Goal: Information Seeking & Learning: Learn about a topic

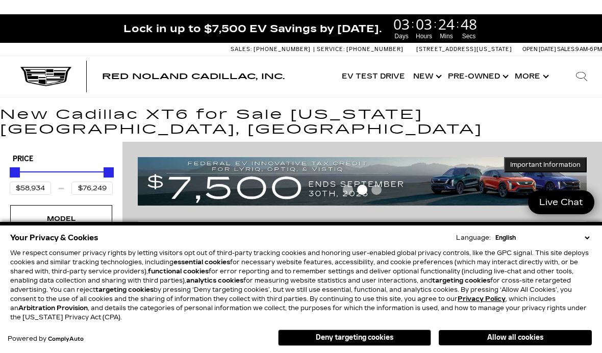
click at [534, 338] on button "Allow all cookies" at bounding box center [515, 337] width 153 height 15
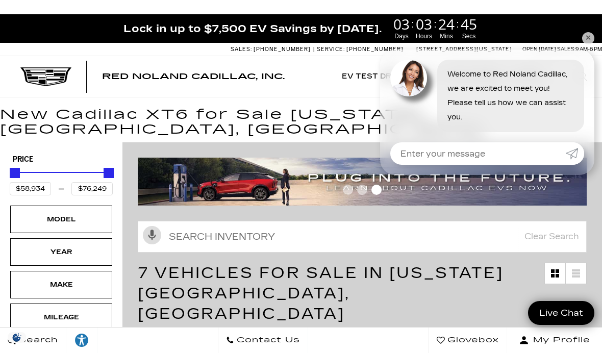
click at [46, 214] on div "Model" at bounding box center [61, 219] width 51 height 11
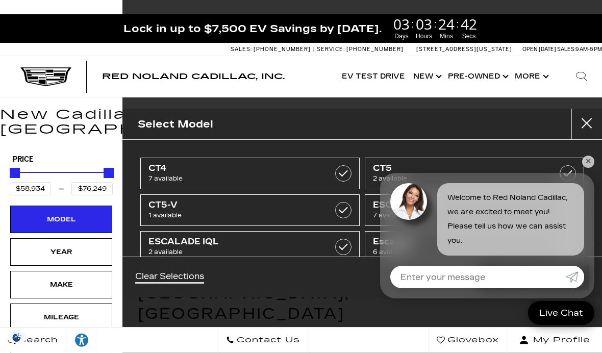
click at [594, 163] on div "CT4 7 available CT5 2 available CT5-V 1 available ESCALADE IQ 7 available ESCAL…" at bounding box center [362, 198] width 480 height 117
click at [589, 163] on link "✕" at bounding box center [588, 162] width 12 height 12
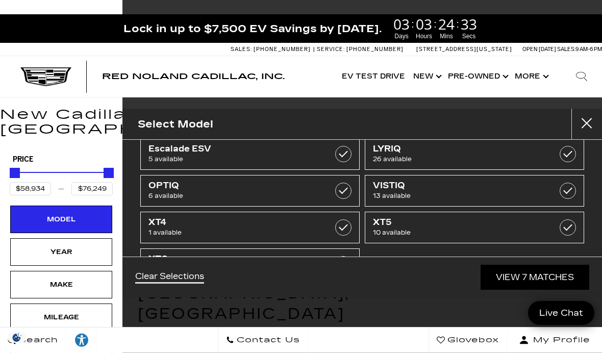
scroll to position [129, 0]
click at [569, 227] on label at bounding box center [568, 228] width 16 height 16
type input "$56,631"
checkbox input "true"
click at [339, 270] on label at bounding box center [343, 265] width 16 height 16
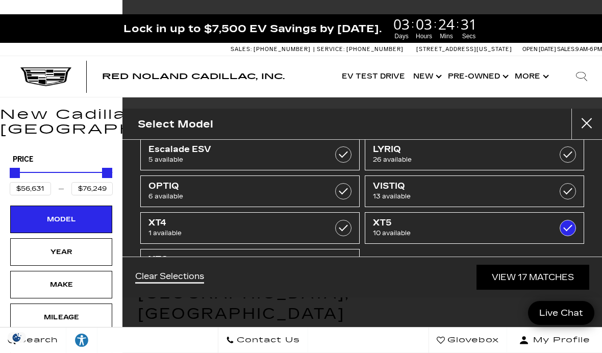
type input "$65,169"
checkbox input "false"
click at [346, 270] on label at bounding box center [343, 265] width 16 height 16
type input "$76,249"
checkbox input "true"
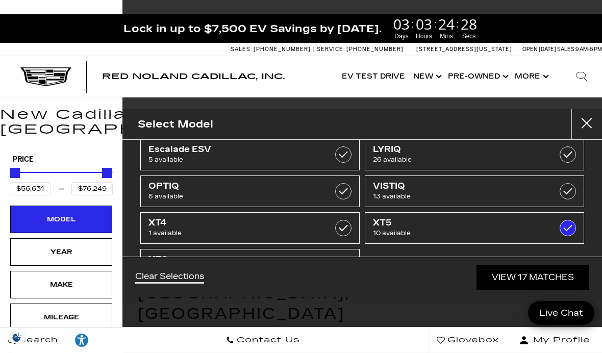
click at [340, 269] on label at bounding box center [343, 265] width 16 height 16
type input "$65,169"
checkbox input "false"
click at [465, 226] on span "XT5" at bounding box center [459, 223] width 172 height 10
type input "$44,684"
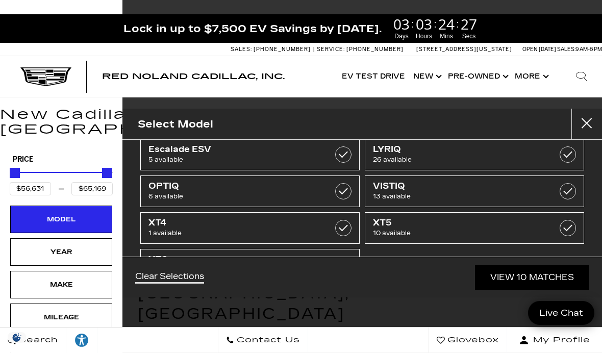
type input "$179,434"
checkbox input "false"
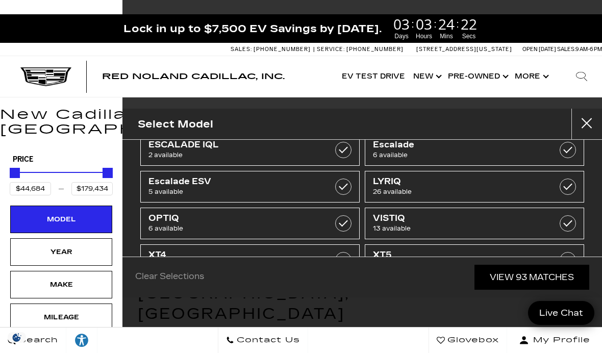
scroll to position [95, 0]
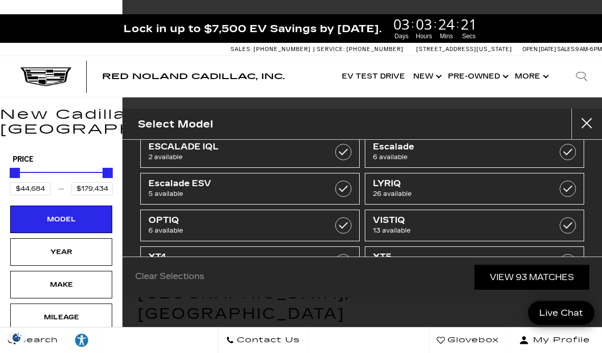
click at [569, 186] on label at bounding box center [568, 189] width 16 height 16
type input "$60,446"
type input "$91,110"
checkbox input "true"
click at [421, 263] on span "10 available" at bounding box center [459, 267] width 172 height 10
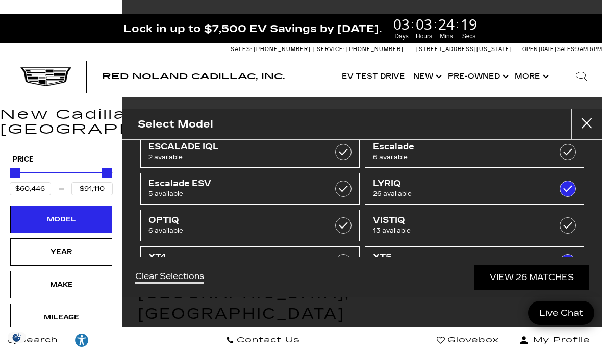
type input "$56,631"
checkbox input "true"
click at [567, 189] on label at bounding box center [568, 189] width 16 height 16
type input "$65,169"
checkbox input "false"
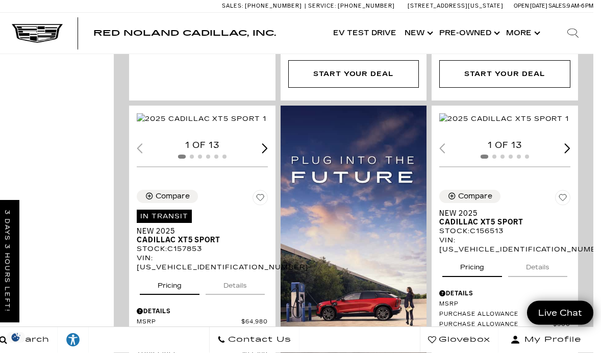
scroll to position [1145, 8]
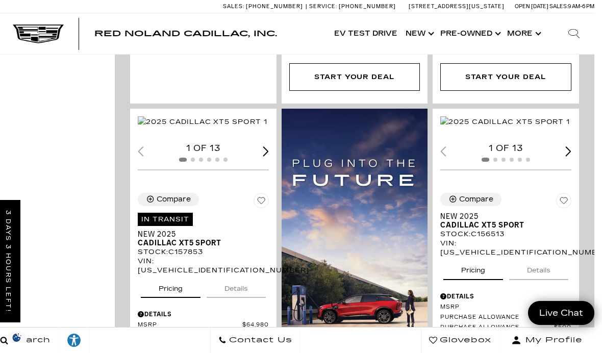
click at [519, 116] on img "1 / 2" at bounding box center [505, 121] width 130 height 11
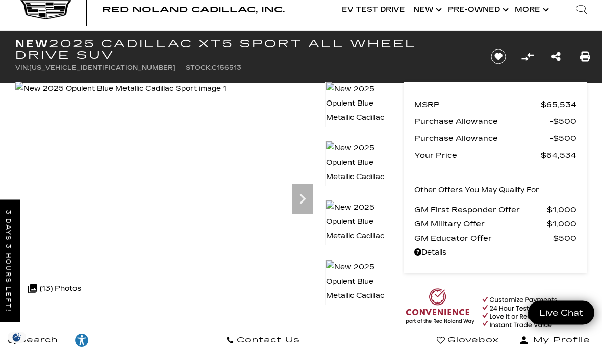
scroll to position [23, 0]
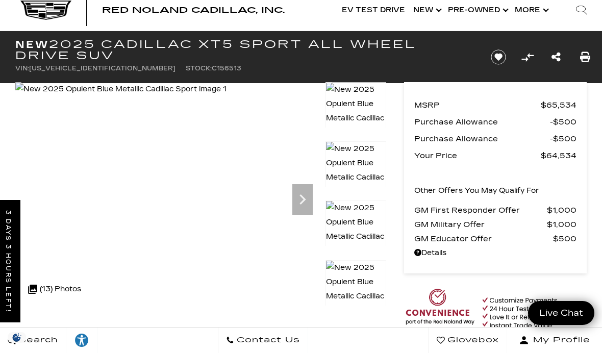
click at [302, 199] on icon "Next" at bounding box center [302, 199] width 20 height 20
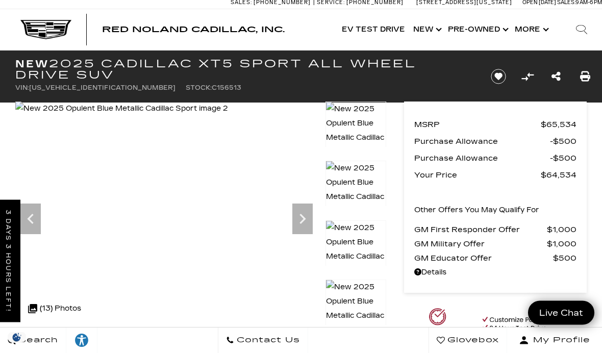
scroll to position [4, 0]
click at [302, 215] on icon "Next" at bounding box center [303, 219] width 6 height 10
click at [302, 222] on icon "Next" at bounding box center [303, 219] width 6 height 10
click at [295, 217] on icon "Next" at bounding box center [302, 219] width 20 height 20
click at [297, 220] on icon "Next" at bounding box center [302, 219] width 20 height 20
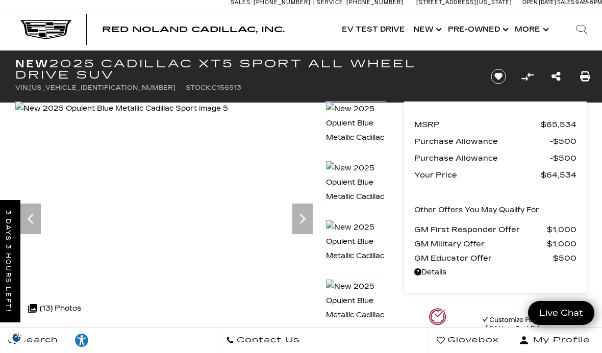
click at [293, 225] on icon "Next" at bounding box center [302, 219] width 20 height 20
click at [293, 219] on icon "Next" at bounding box center [302, 219] width 20 height 20
click at [293, 215] on icon "Next" at bounding box center [302, 219] width 20 height 20
click at [299, 214] on icon "Next" at bounding box center [302, 219] width 20 height 20
click at [304, 221] on icon "Next" at bounding box center [303, 219] width 6 height 10
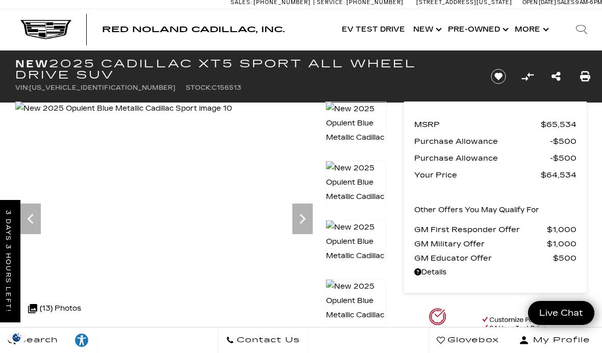
click at [299, 215] on icon "Next" at bounding box center [302, 219] width 20 height 20
click at [293, 220] on icon "Next" at bounding box center [302, 219] width 20 height 20
click at [292, 216] on icon "Next" at bounding box center [302, 219] width 20 height 20
click at [232, 116] on img at bounding box center [123, 109] width 216 height 14
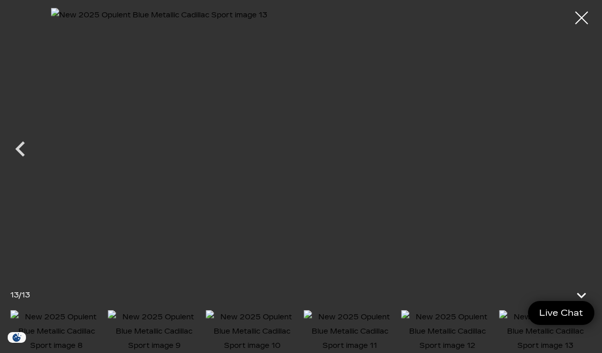
click at [585, 21] on div at bounding box center [582, 18] width 26 height 26
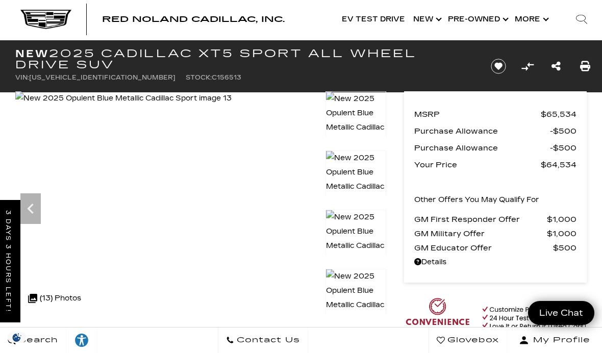
scroll to position [0, 0]
